Goal: Task Accomplishment & Management: Manage account settings

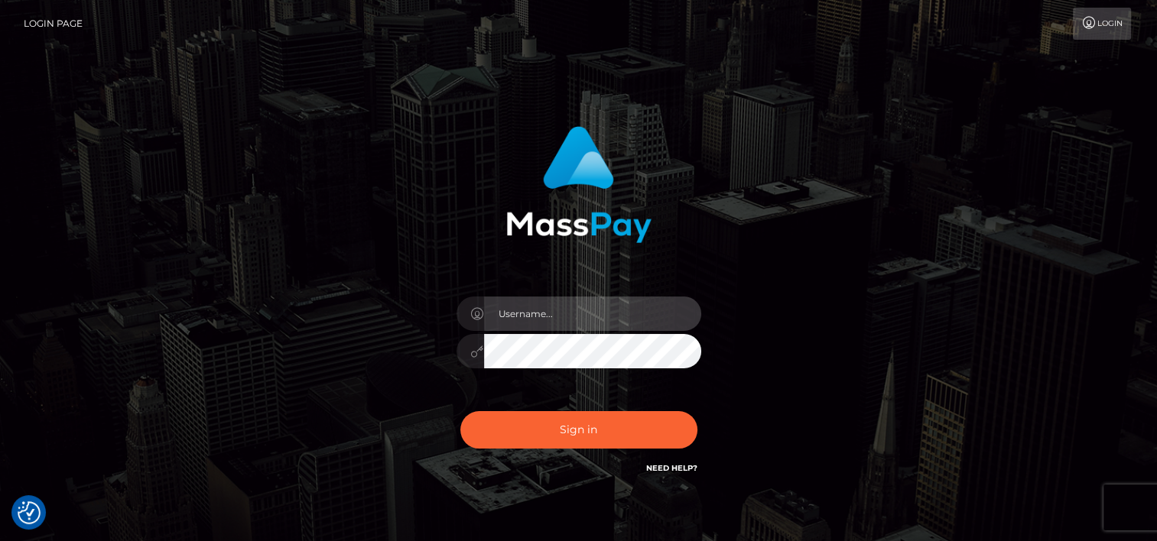
click at [590, 313] on input "text" at bounding box center [592, 314] width 217 height 34
type input "tammyk.cforth"
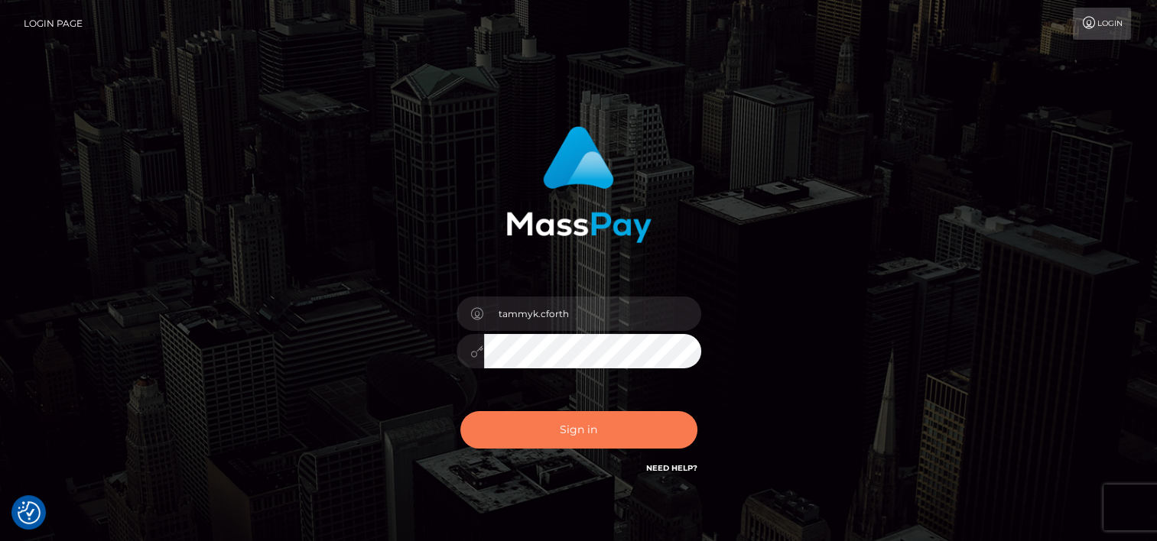
click at [585, 431] on button "Sign in" at bounding box center [578, 429] width 237 height 37
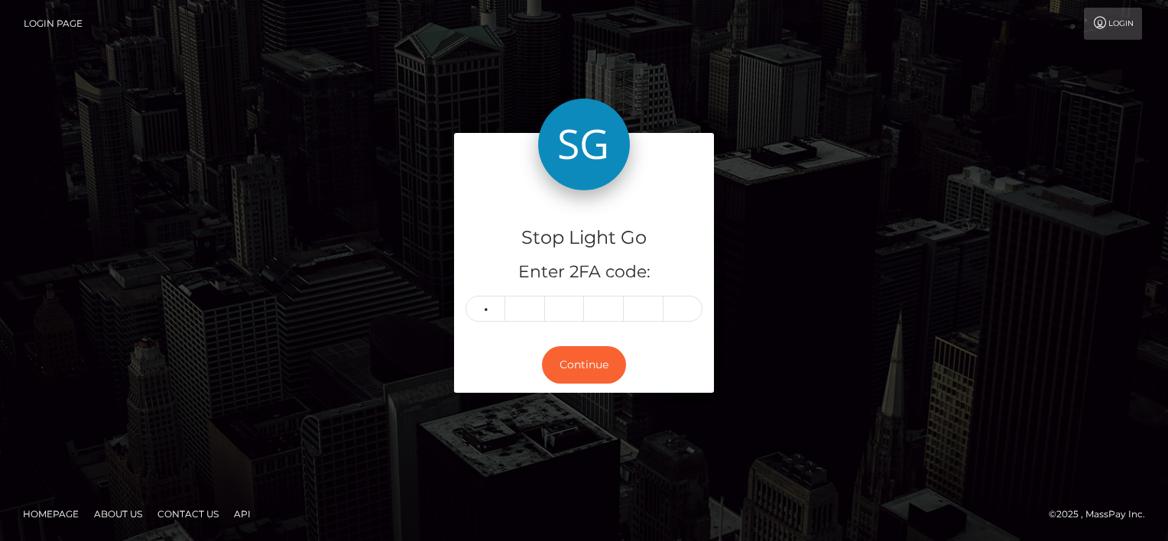
type input "4"
type input "9"
type input "7"
type input "4"
type input "1"
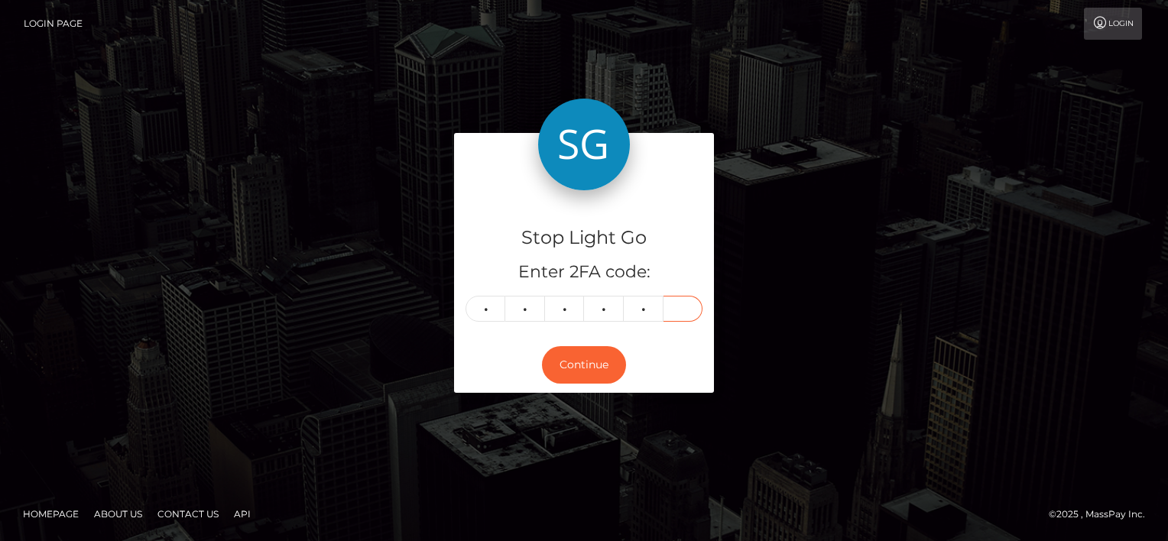
type input "1"
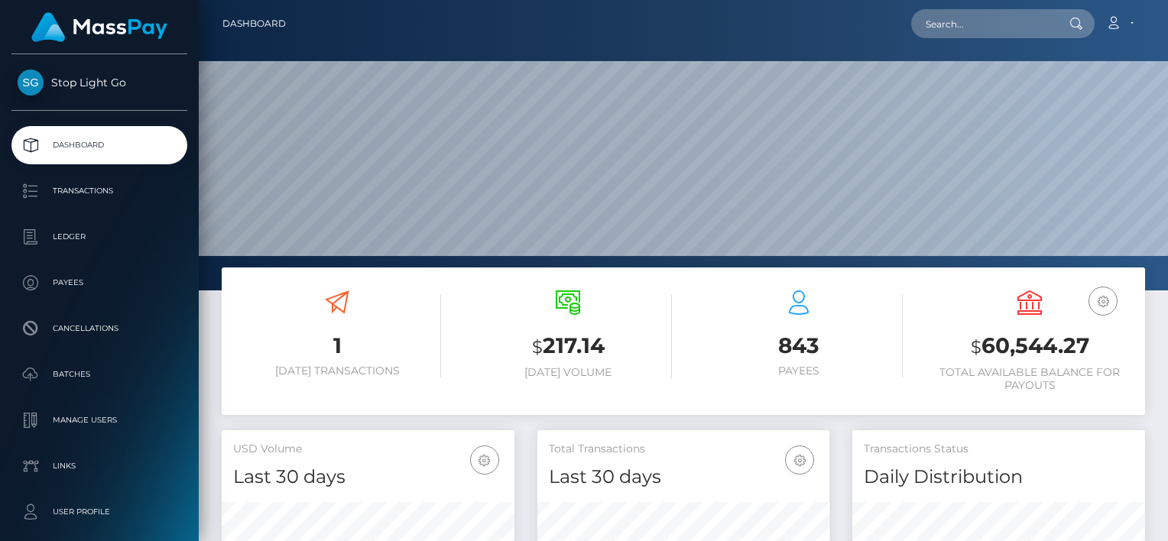
scroll to position [271, 293]
